Goal: Task Accomplishment & Management: Manage account settings

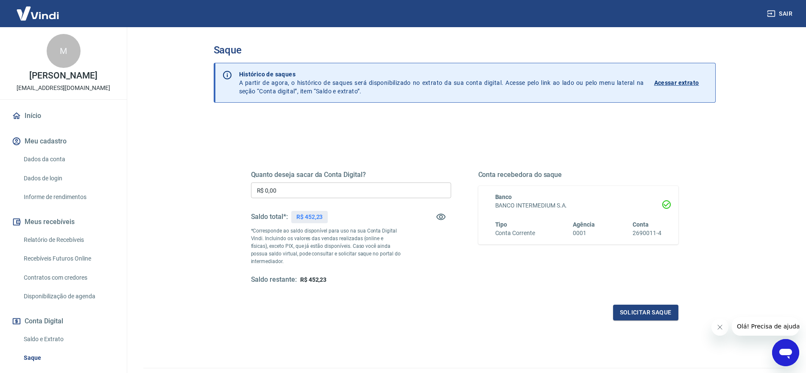
drag, startPoint x: 785, startPoint y: 11, endPoint x: 765, endPoint y: 5, distance: 21.5
click at [785, 11] on button "Sair" at bounding box center [780, 14] width 31 height 16
